Goal: Task Accomplishment & Management: Complete application form

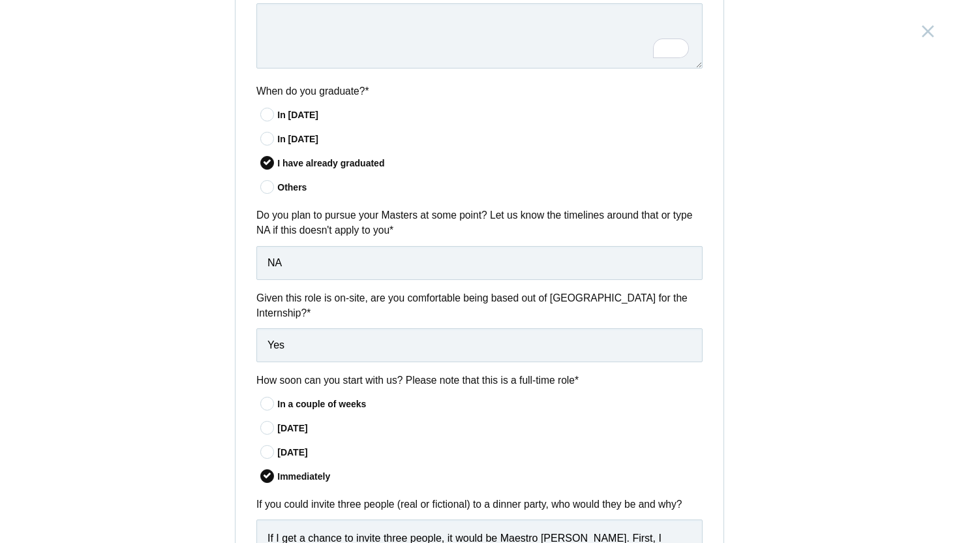
scroll to position [524, 0]
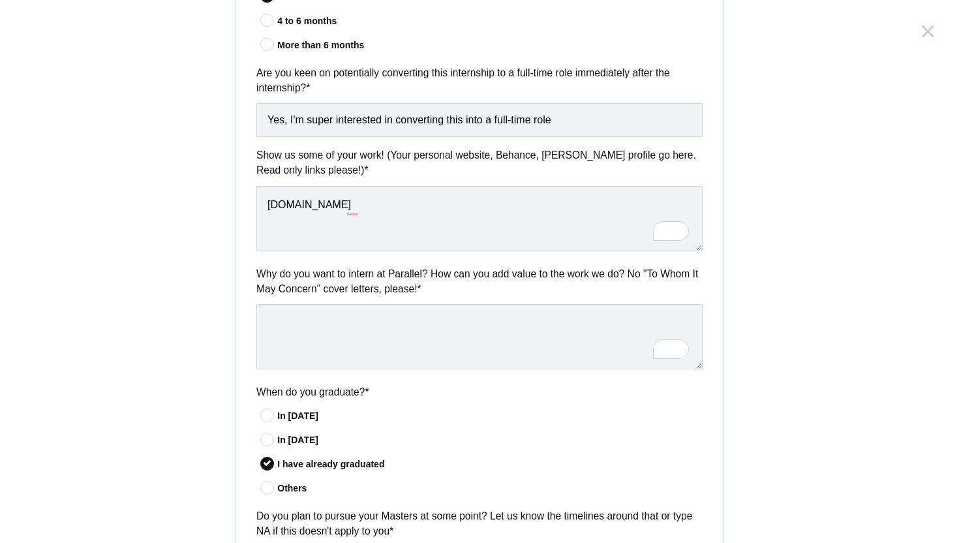
click at [396, 320] on textarea "To enrich screen reader interactions, please activate Accessibility in Grammarl…" at bounding box center [479, 336] width 446 height 65
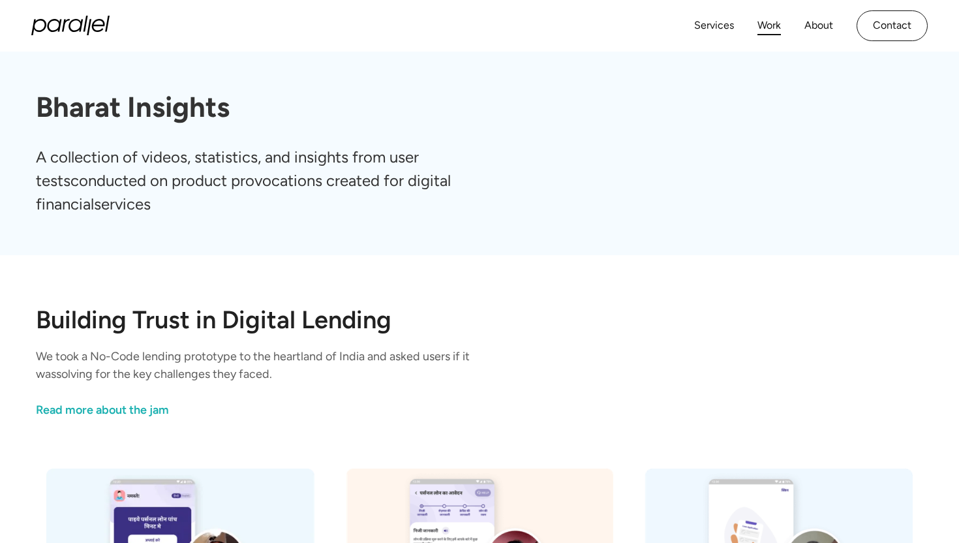
click at [768, 25] on link "Work" at bounding box center [768, 25] width 23 height 19
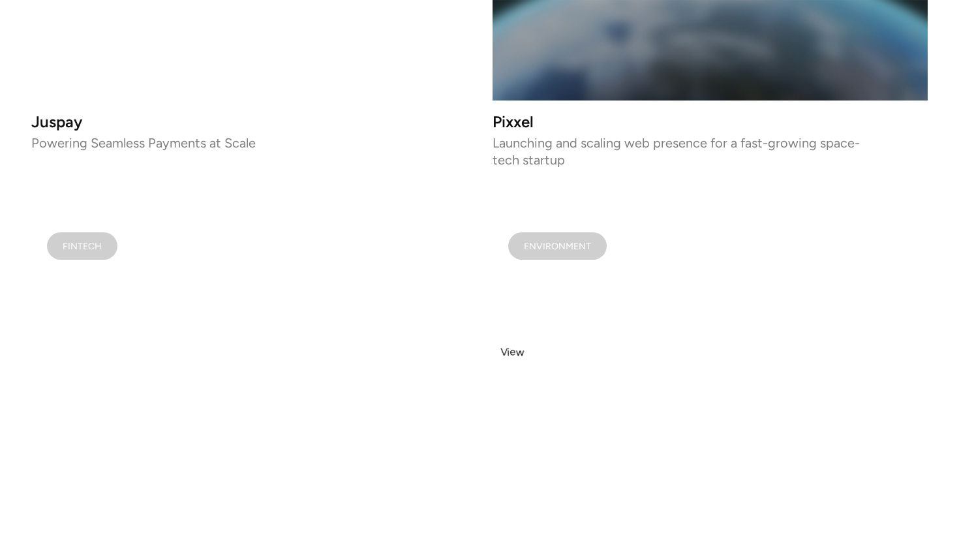
scroll to position [1592, 0]
